Goal: Information Seeking & Learning: Find specific fact

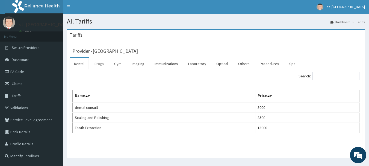
click at [98, 67] on link "Drugs" at bounding box center [99, 63] width 18 height 11
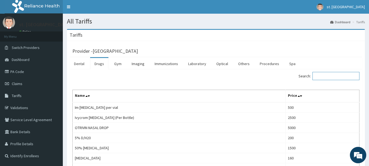
click at [324, 75] on input "Search:" at bounding box center [336, 76] width 47 height 8
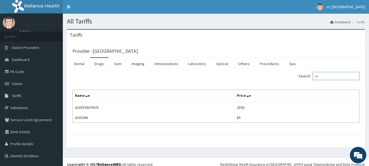
type input "l"
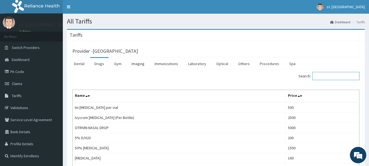
click at [330, 80] on input "Search:" at bounding box center [336, 76] width 47 height 8
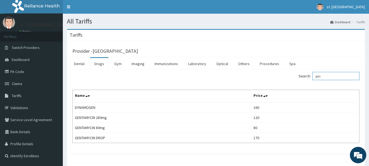
click at [336, 80] on input "gen" at bounding box center [336, 76] width 47 height 8
type input "g"
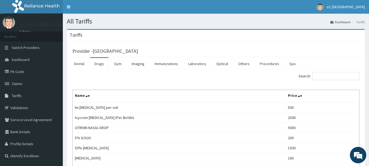
click at [244, 94] on th "Name" at bounding box center [179, 96] width 213 height 13
click at [328, 77] on input "Search:" at bounding box center [336, 76] width 47 height 8
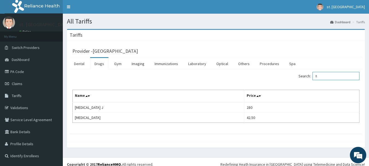
type input "f"
type input "l"
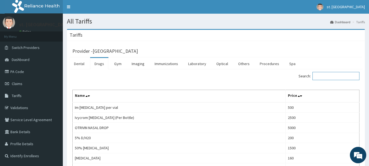
type input "c"
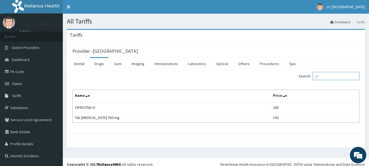
type input "c"
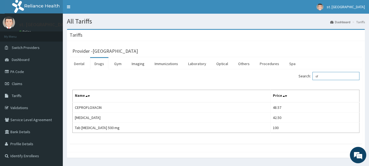
type input "o"
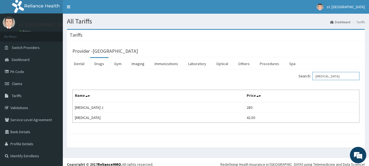
type input "[MEDICAL_DATA]"
drag, startPoint x: 333, startPoint y: 78, endPoint x: 273, endPoint y: 90, distance: 61.5
click at [273, 90] on div "Search: [MEDICAL_DATA] Name Price [MEDICAL_DATA] J 280 [MEDICAL_DATA] 42.50" at bounding box center [215, 97] width 287 height 51
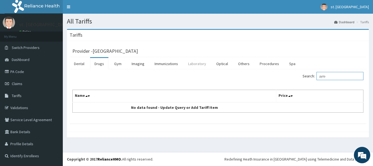
type input "pylo"
click at [197, 64] on link "Laboratory" at bounding box center [197, 63] width 27 height 11
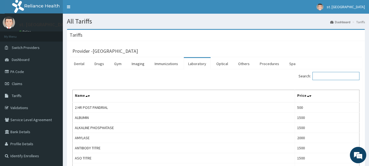
click at [319, 76] on input "Search:" at bounding box center [336, 76] width 47 height 8
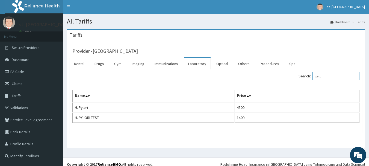
type input "pylo"
